Goal: Task Accomplishment & Management: Manage account settings

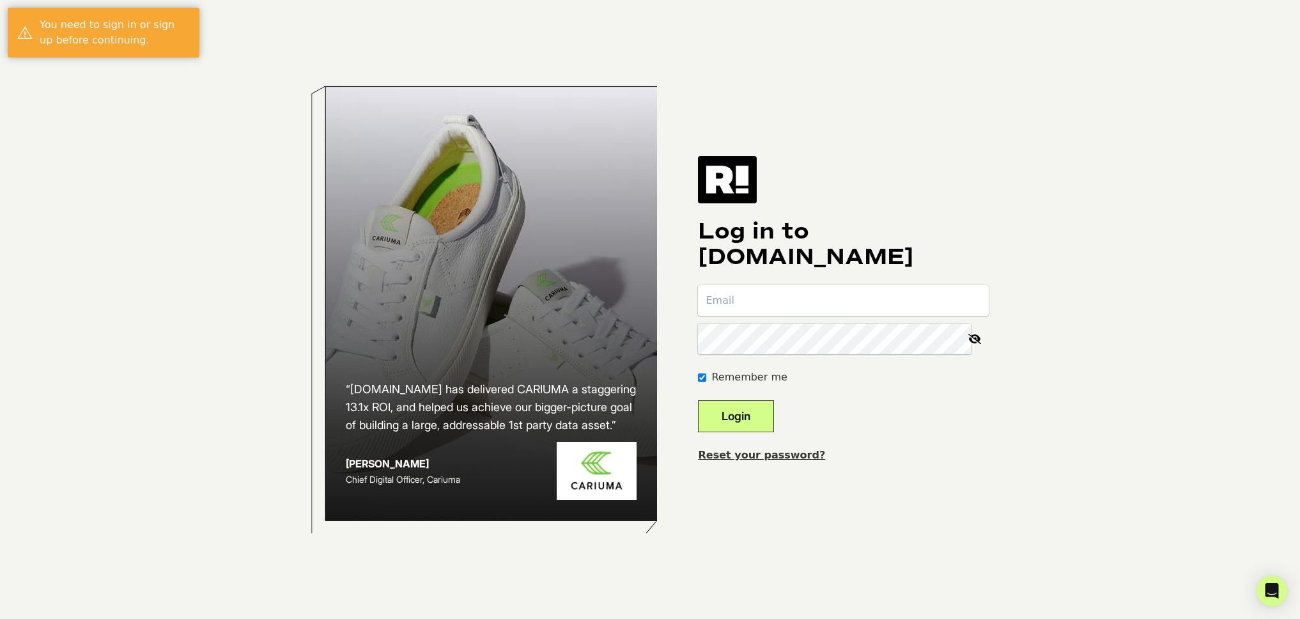
type input "benkennedy@thefeed.com"
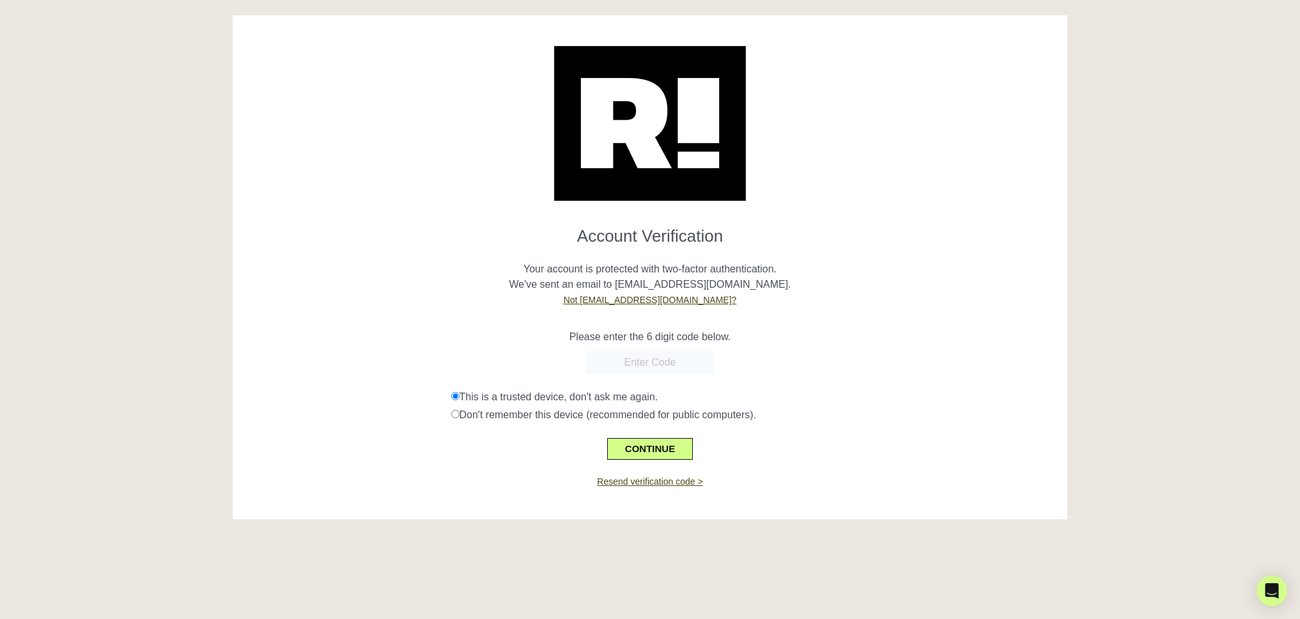
paste input "227792"
type input "227792"
click at [652, 447] on button "CONTINUE" at bounding box center [650, 449] width 86 height 22
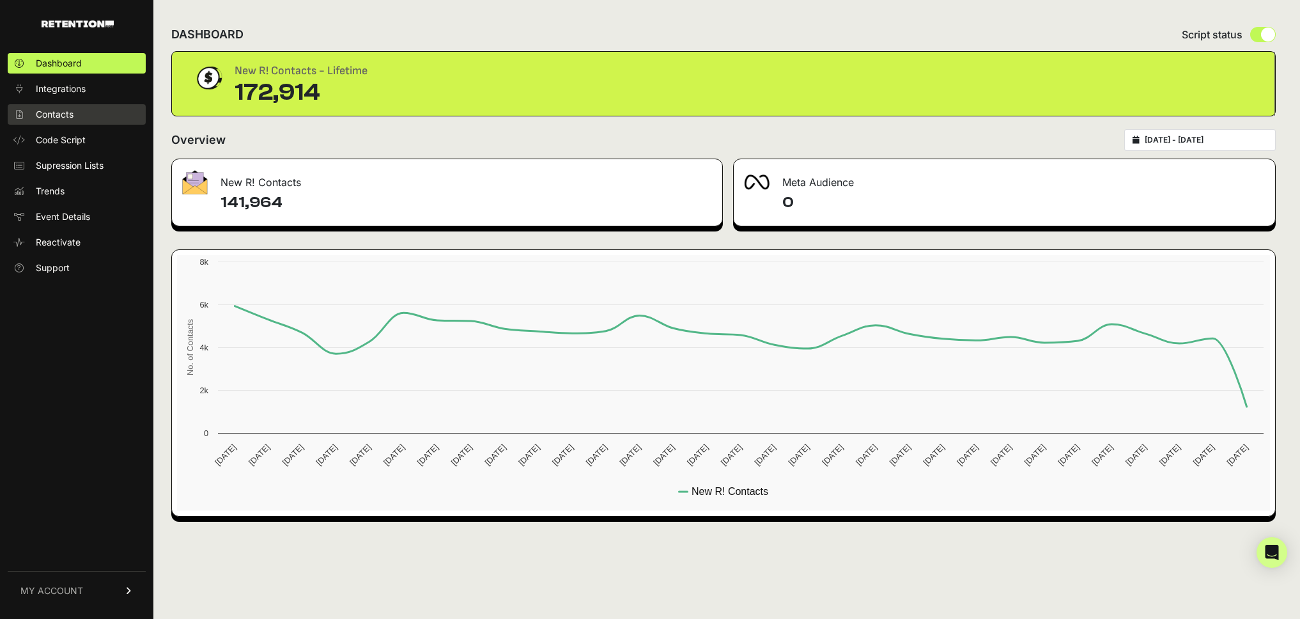
click at [73, 110] on span "Contacts" at bounding box center [55, 114] width 38 height 13
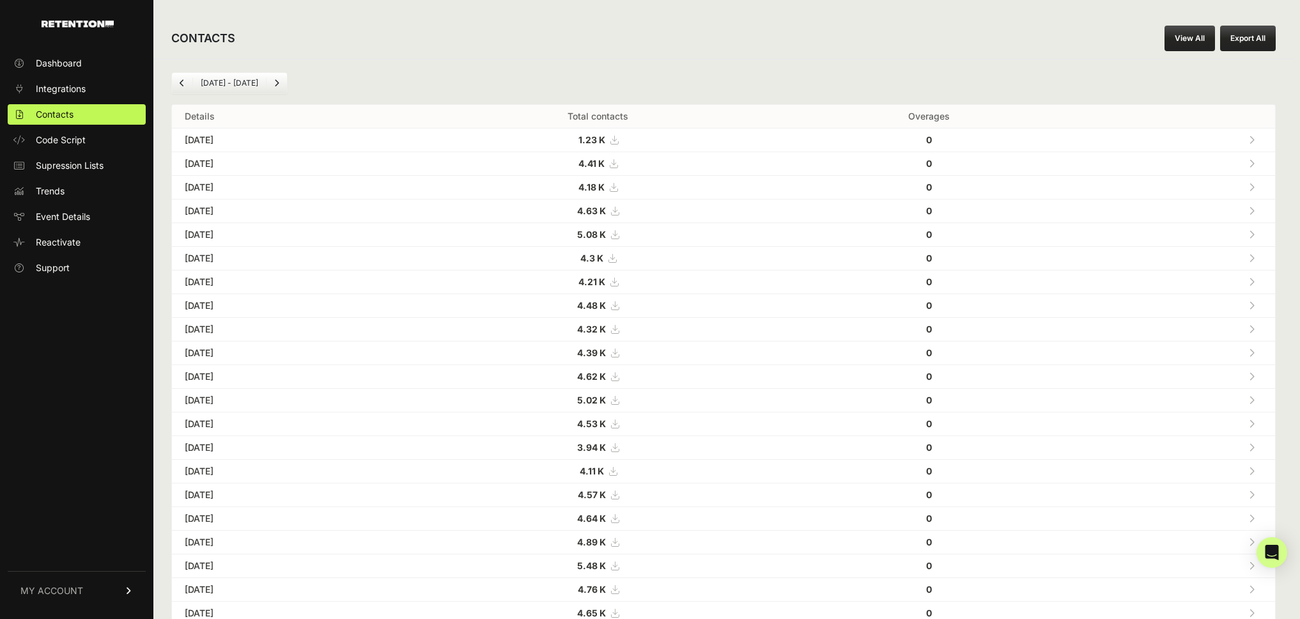
click at [997, 4] on div "CONTACTS View All Export All [DATE] - [DATE] Details Total contacts Overages [D…" at bounding box center [723, 458] width 1140 height 917
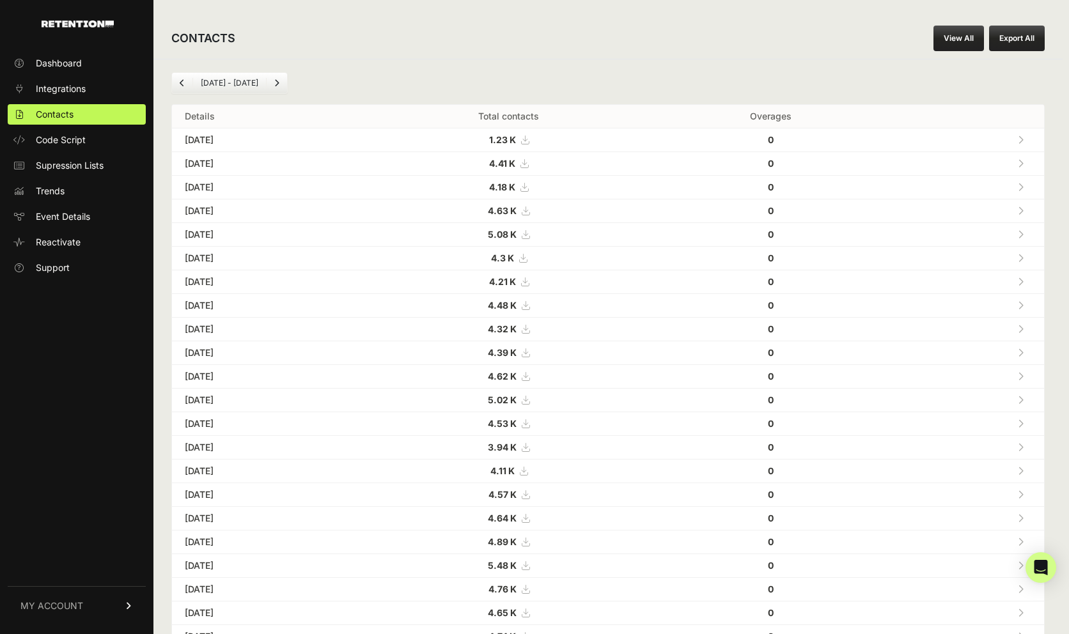
click at [590, 31] on div "CONTACTS View All Export All" at bounding box center [607, 38] width 909 height 41
click at [483, 44] on div "CONTACTS View All Export All" at bounding box center [607, 38] width 909 height 41
click at [481, 45] on div "CONTACTS View All Export All" at bounding box center [607, 38] width 909 height 41
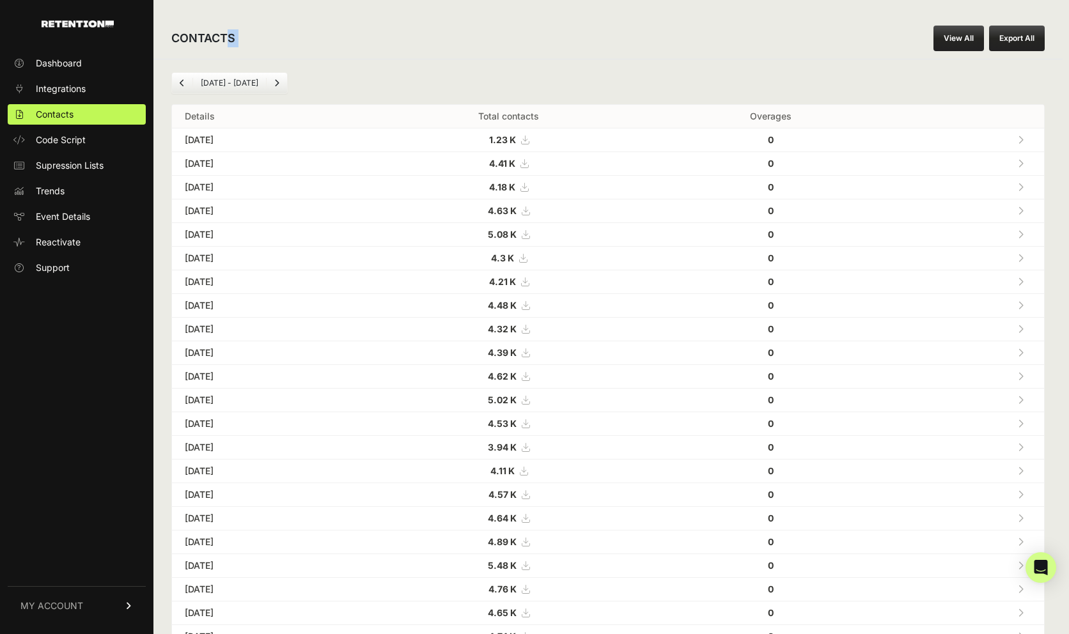
click at [481, 45] on div "CONTACTS View All Export All" at bounding box center [607, 38] width 909 height 41
drag, startPoint x: 481, startPoint y: 45, endPoint x: 521, endPoint y: 85, distance: 56.5
click at [483, 49] on div "CONTACTS View All Export All" at bounding box center [607, 38] width 909 height 41
click at [522, 84] on div "Jul 28 - Aug 28" at bounding box center [607, 83] width 873 height 22
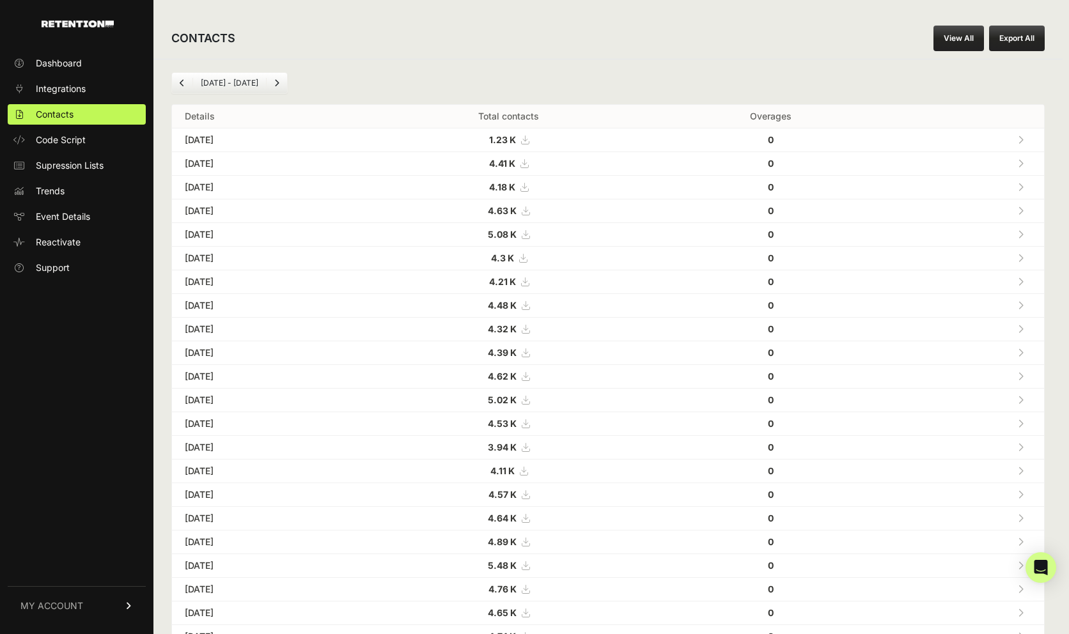
click at [522, 84] on div "[DATE] - [DATE]" at bounding box center [607, 83] width 873 height 22
click at [426, 71] on div "Jul 28 - Aug 28 Details Total contacts Overages Aug 28, 2025 1.23 K 0 Aug 27, 2…" at bounding box center [607, 479] width 909 height 840
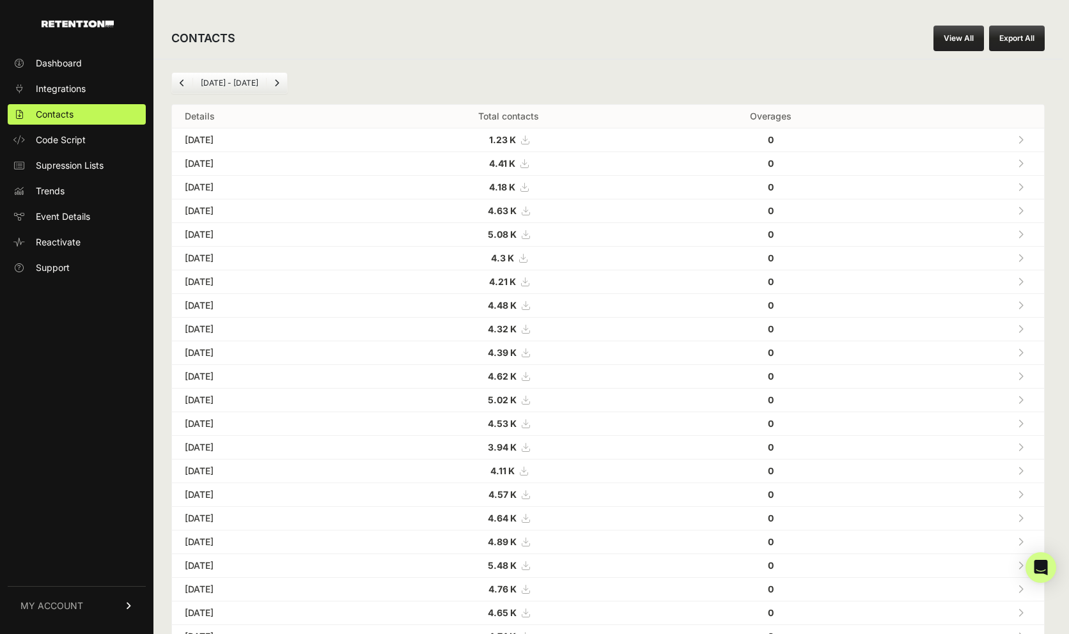
click at [425, 70] on div "Jul 28 - Aug 28 Details Total contacts Overages Aug 28, 2025 1.23 K 0 Aug 27, 2…" at bounding box center [607, 479] width 909 height 840
click at [423, 70] on div "Jul 28 - Aug 28 Details Total contacts Overages Aug 28, 2025 1.23 K 0 Aug 27, 2…" at bounding box center [607, 479] width 909 height 840
click at [270, 87] on link "Next" at bounding box center [277, 83] width 20 height 20
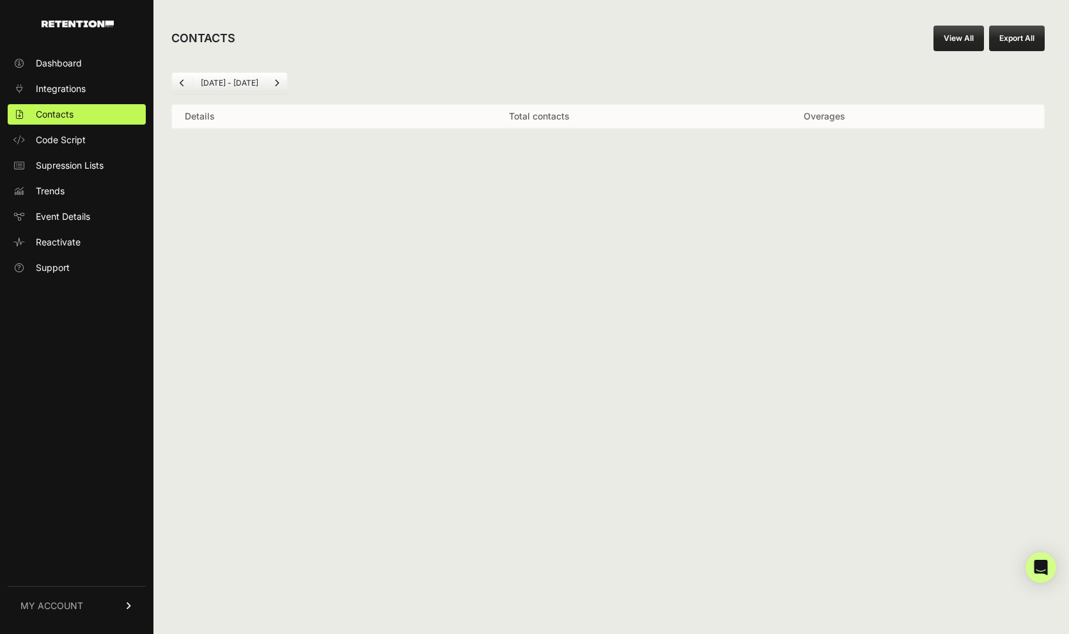
click at [175, 81] on link "Previous" at bounding box center [182, 83] width 20 height 20
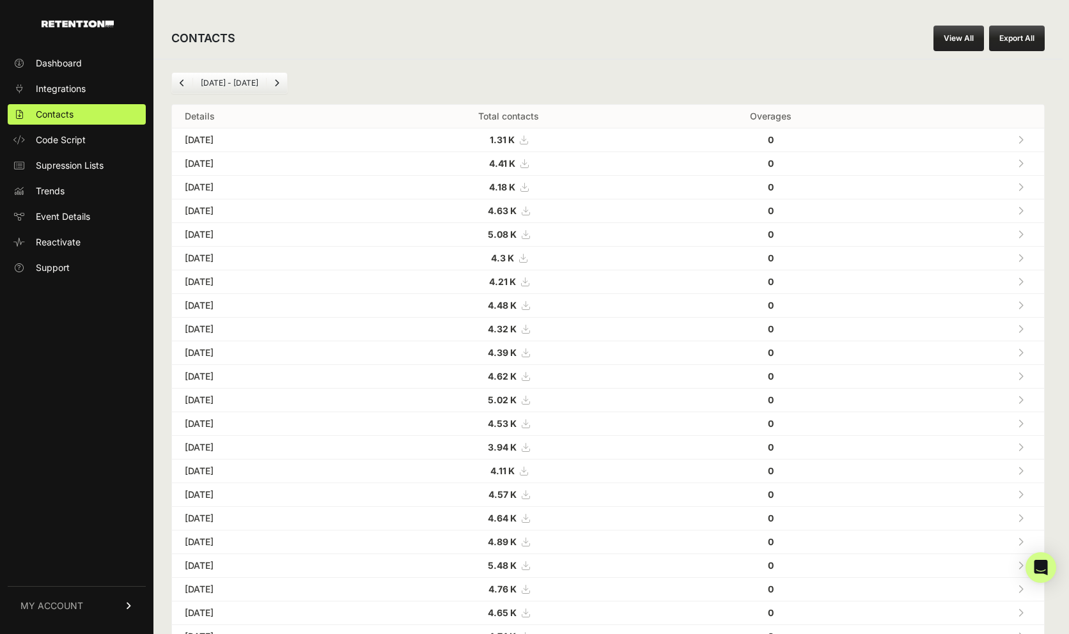
click at [449, 45] on div "CONTACTS View All Export All" at bounding box center [607, 38] width 909 height 41
click at [79, 71] on link "Dashboard" at bounding box center [77, 63] width 138 height 20
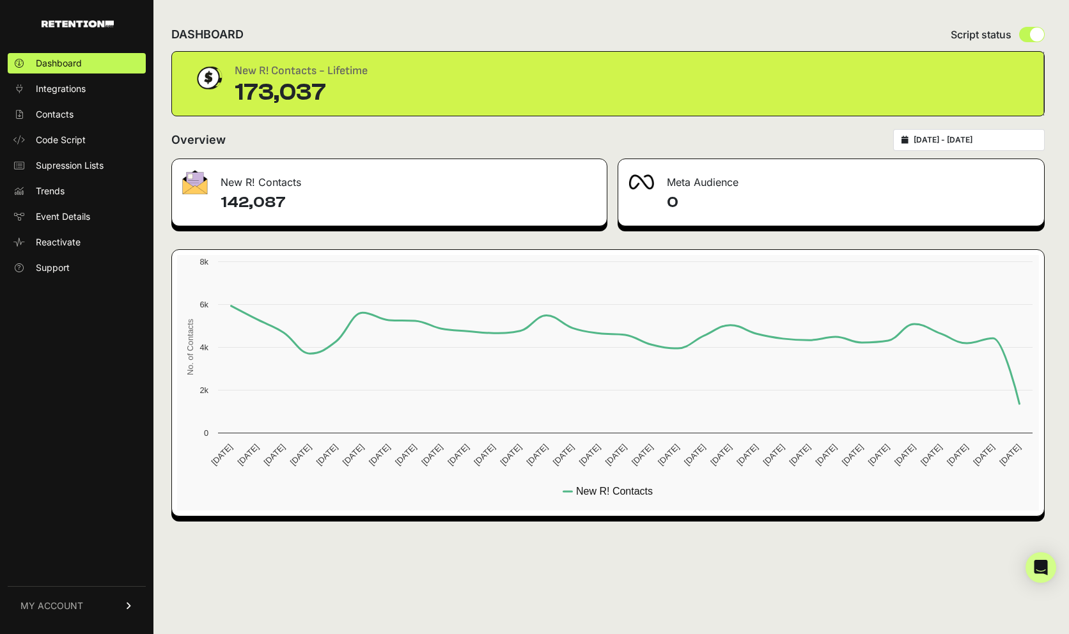
click at [977, 133] on div "[DATE] - [DATE]" at bounding box center [969, 140] width 152 height 22
click at [920, 141] on div "[DATE] - [DATE]" at bounding box center [969, 140] width 152 height 22
click at [1005, 142] on input "[DATE] - [DATE]" at bounding box center [975, 140] width 123 height 10
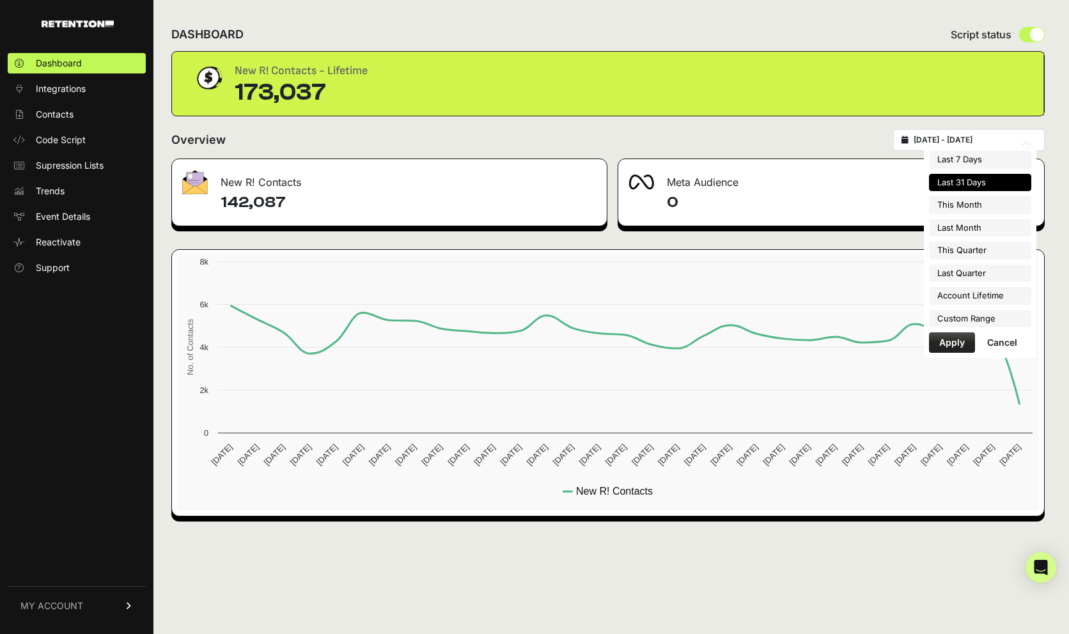
click at [1005, 142] on input "[DATE] - [DATE]" at bounding box center [975, 140] width 123 height 10
click at [986, 299] on li "Account Lifetime" at bounding box center [980, 296] width 102 height 18
type input "[DATE] - [DATE]"
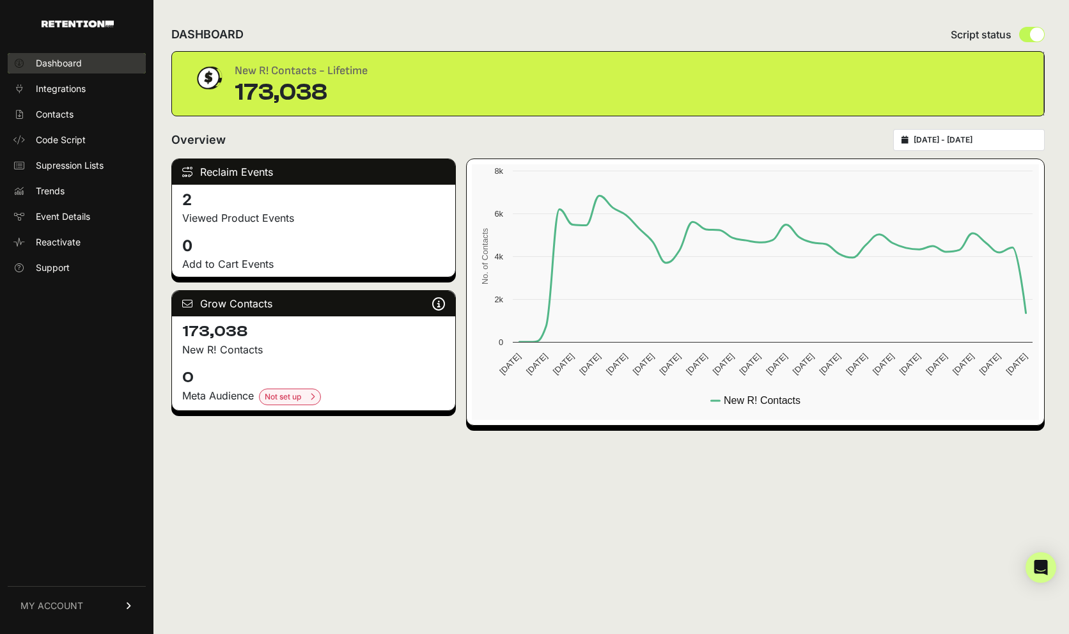
click at [84, 66] on link "Dashboard" at bounding box center [77, 63] width 138 height 20
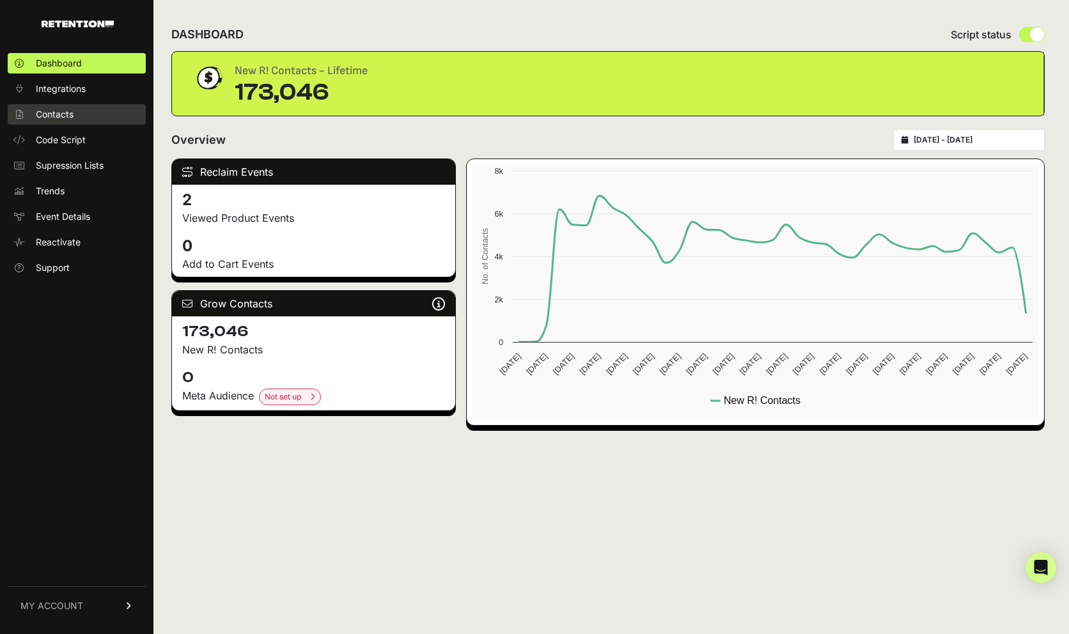
click at [102, 121] on link "Contacts" at bounding box center [77, 114] width 138 height 20
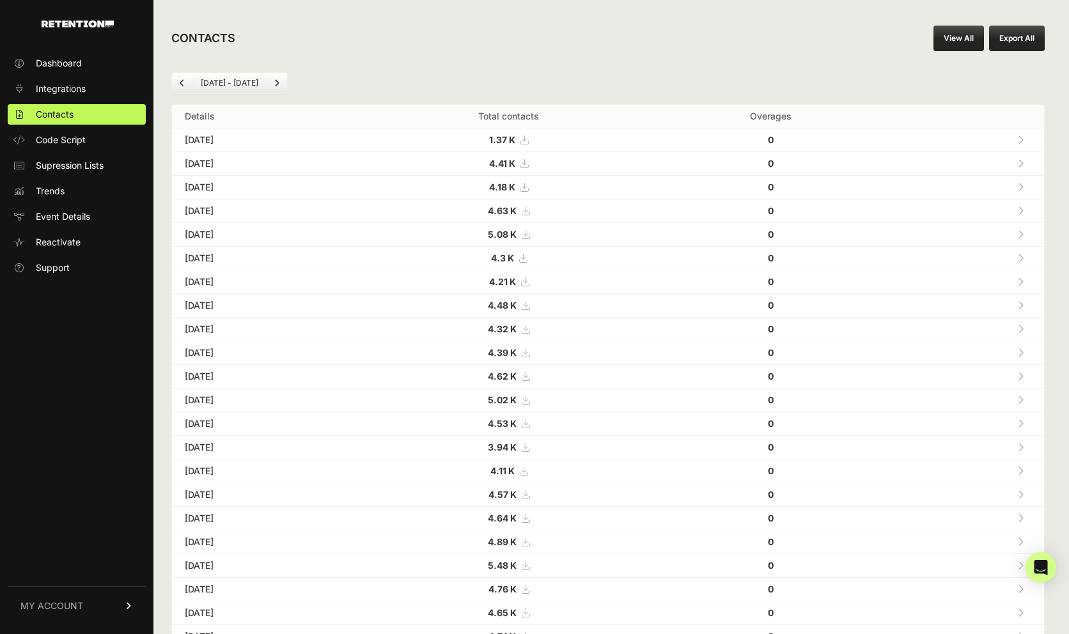
click at [170, 82] on div "Jul 28 - Aug 28 Details Total contacts Overages Aug 28, 2025 1.37 K 0 Aug 27, 2…" at bounding box center [607, 479] width 909 height 840
click at [178, 82] on link "Previous" at bounding box center [182, 83] width 20 height 20
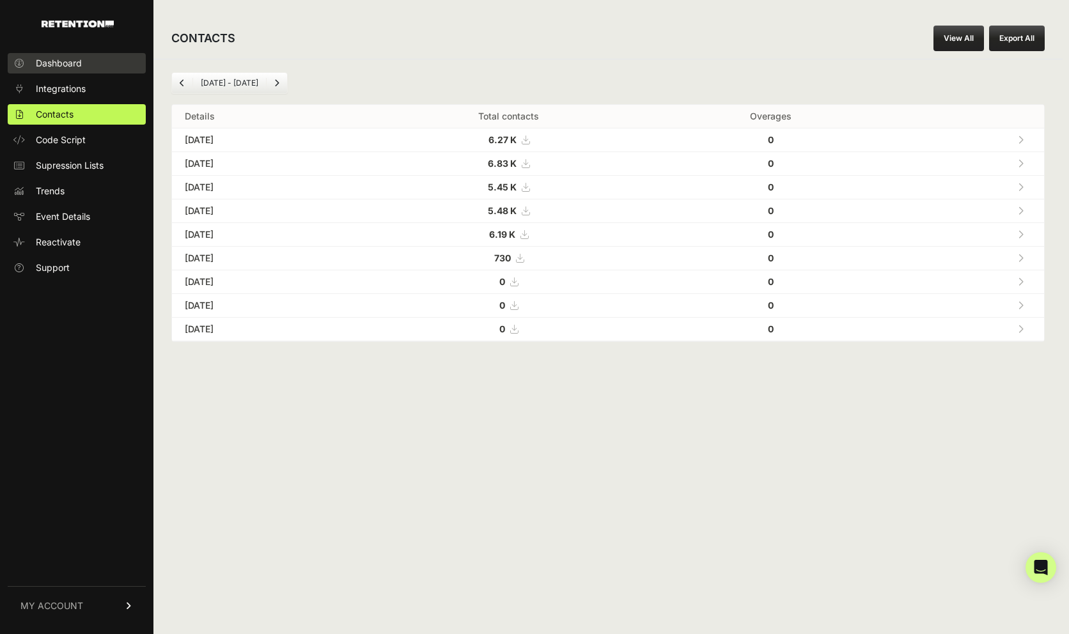
click at [84, 60] on link "Dashboard" at bounding box center [77, 63] width 138 height 20
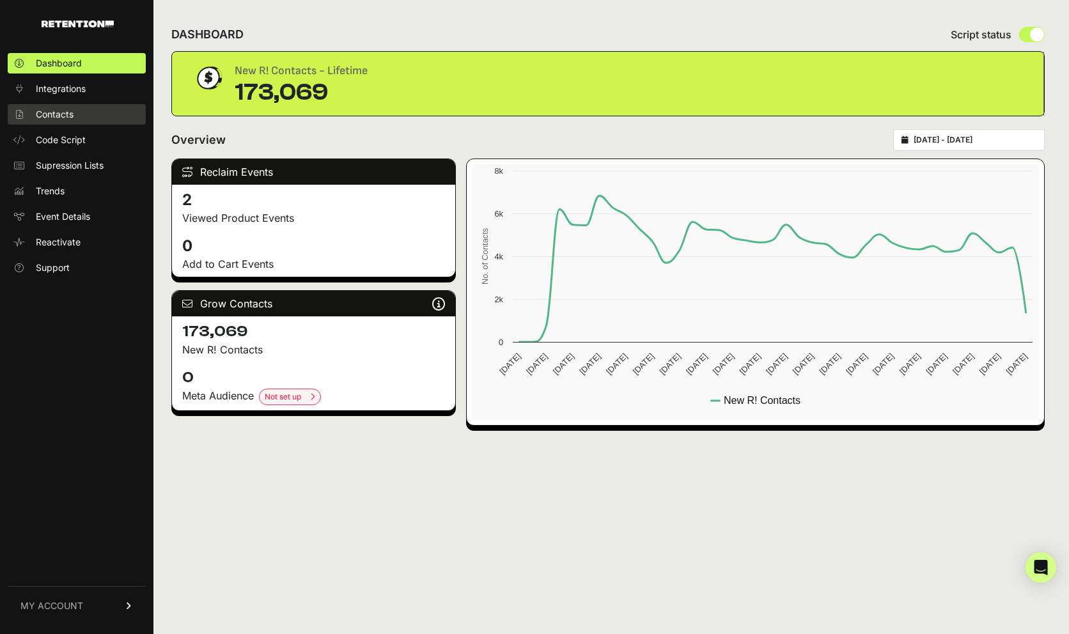
click at [89, 107] on link "Contacts" at bounding box center [77, 114] width 138 height 20
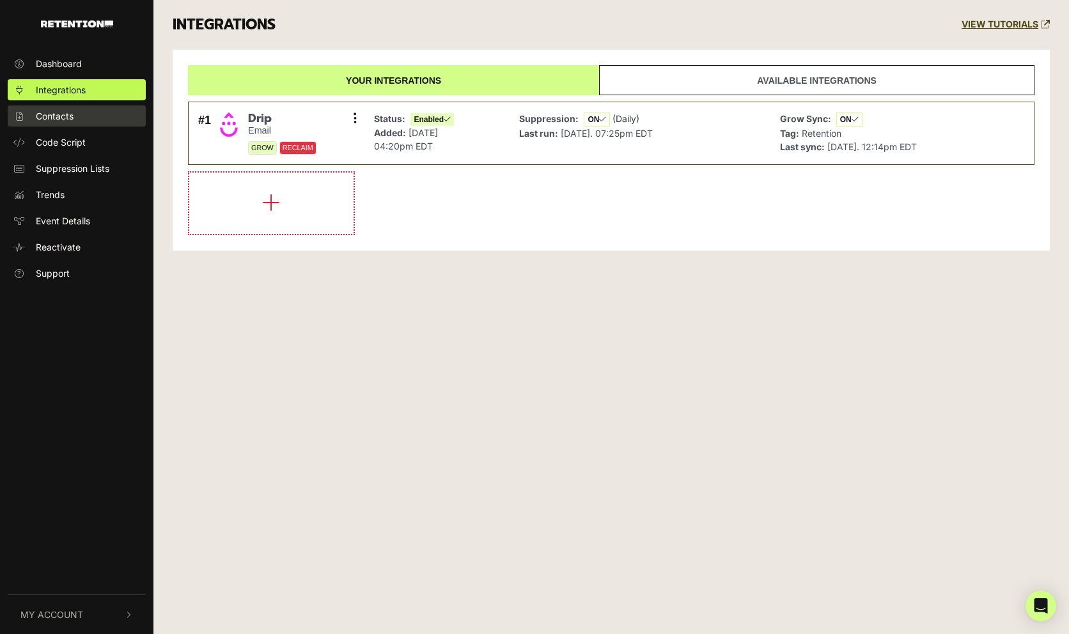
click at [78, 113] on link "Contacts" at bounding box center [77, 115] width 138 height 21
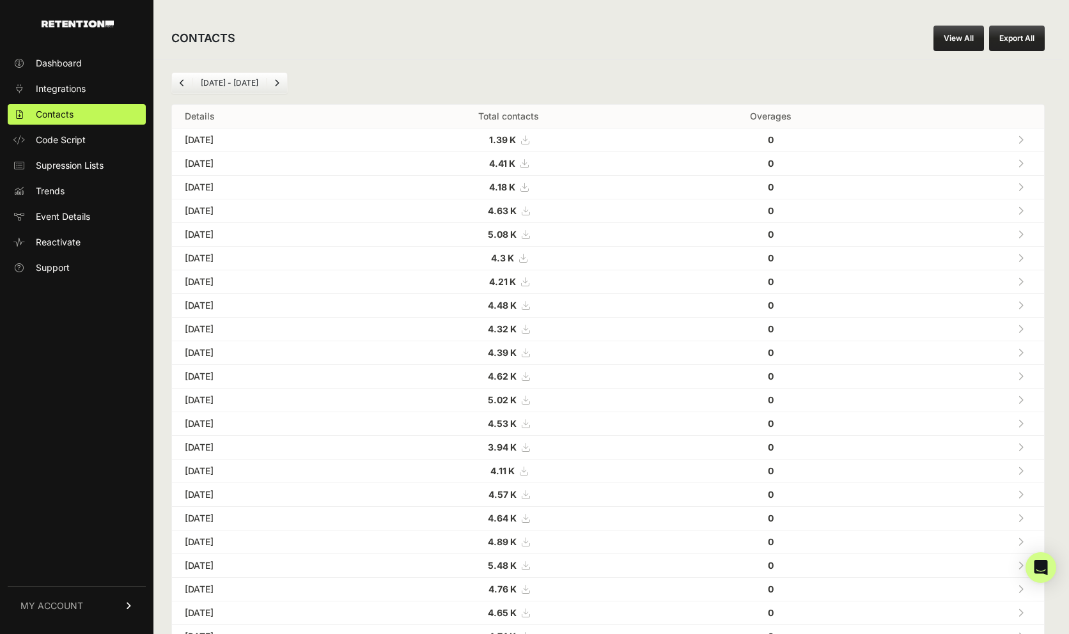
click at [105, 77] on ul "Dashboard Integrations Contacts Code Script Supression Lists Trends Event Detai…" at bounding box center [77, 165] width 138 height 225
click at [78, 56] on link "Dashboard" at bounding box center [77, 63] width 138 height 20
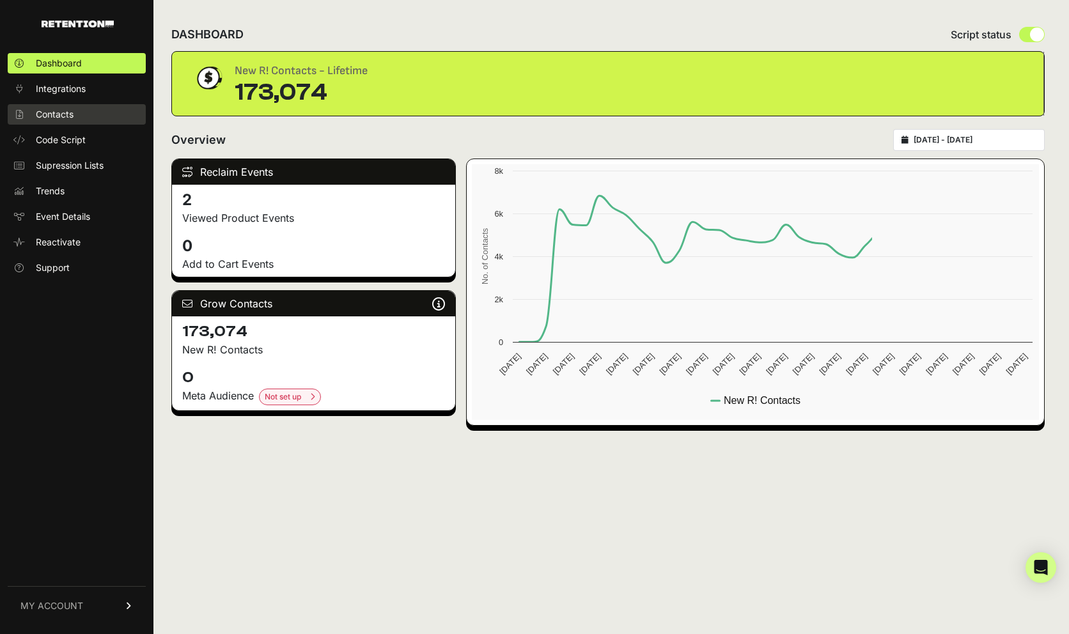
click at [65, 116] on span "Contacts" at bounding box center [55, 114] width 38 height 13
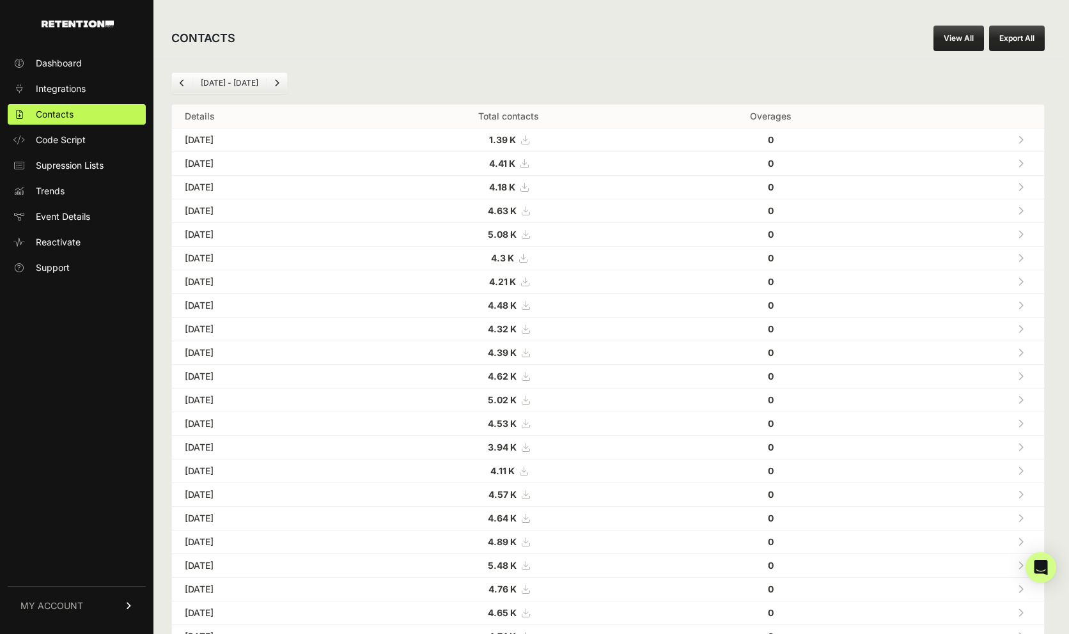
click at [539, 49] on div "CONTACTS View All Export All" at bounding box center [607, 38] width 909 height 41
click at [1028, 197] on link at bounding box center [1020, 187] width 21 height 26
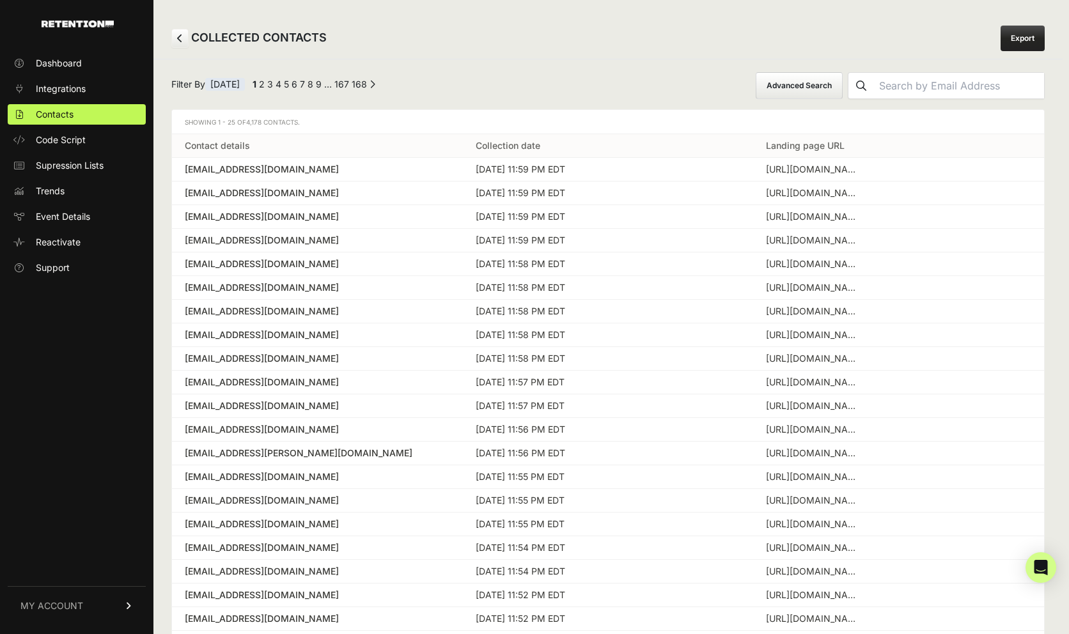
click at [503, 39] on div "COLLECTED CONTACTS Export" at bounding box center [607, 38] width 909 height 41
